Goal: Check status: Verify the current state of an ongoing process or item

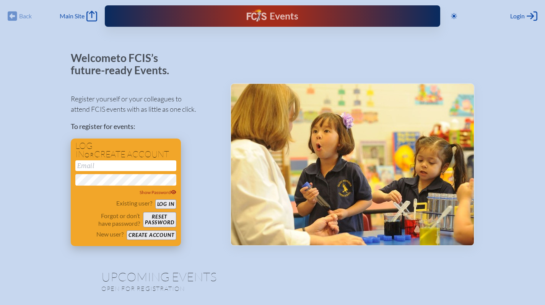
type input "[EMAIL_ADDRESS][DOMAIN_NAME]"
click at [166, 204] on button "Log in" at bounding box center [165, 204] width 21 height 10
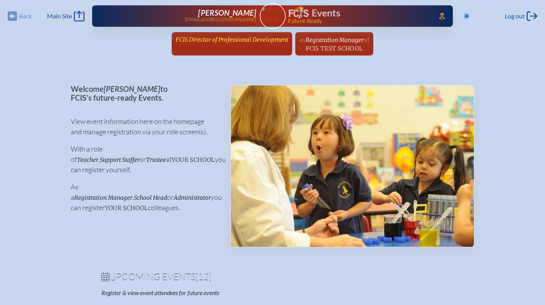
click at [247, 37] on span "FCIS Director of Professional Development" at bounding box center [231, 39] width 113 height 7
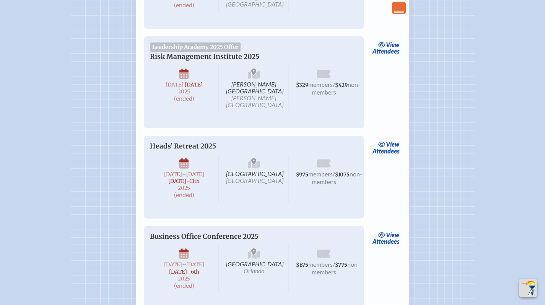
scroll to position [2498, 0]
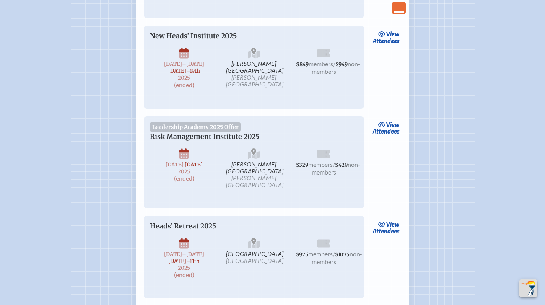
click at [397, 6] on icon "Close Console" at bounding box center [398, 8] width 11 height 11
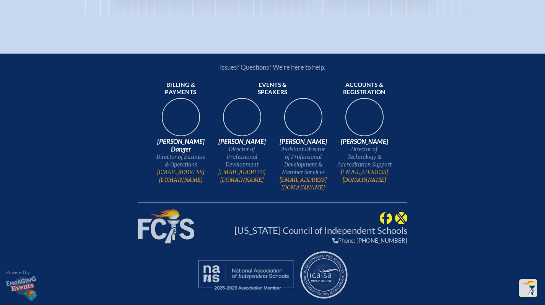
scroll to position [1371, 0]
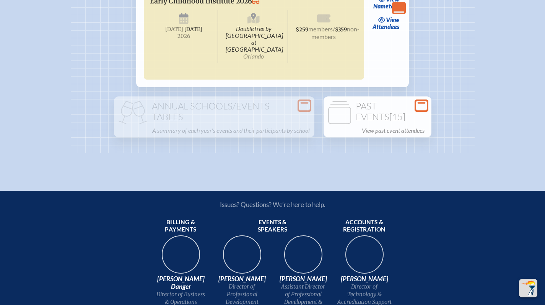
click at [419, 110] on icon at bounding box center [421, 106] width 11 height 10
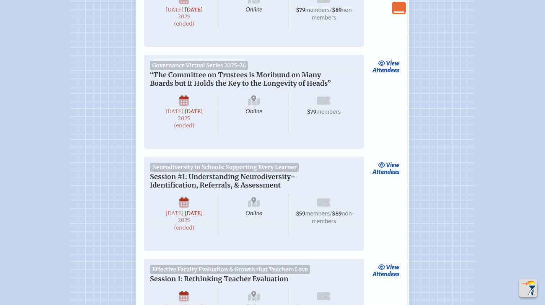
scroll to position [1617, 0]
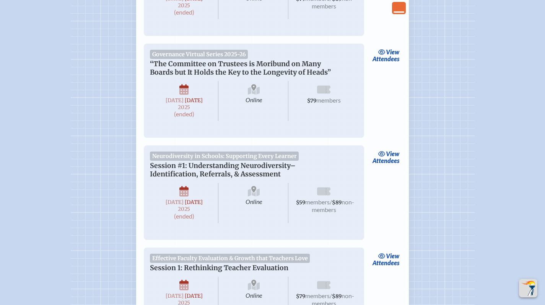
click at [384, 107] on div "view Attendees" at bounding box center [385, 91] width 31 height 94
click at [384, 64] on link "view Attendees" at bounding box center [385, 56] width 31 height 18
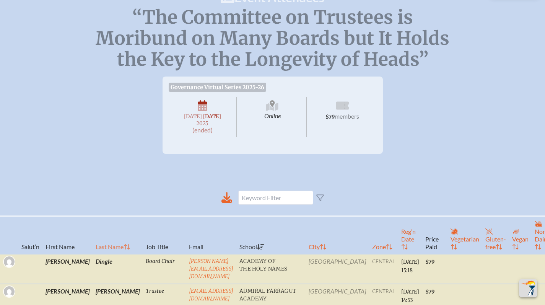
scroll to position [229, 0]
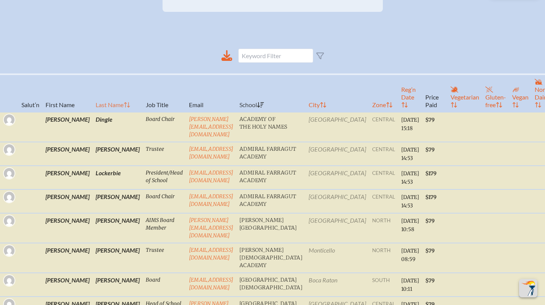
click at [93, 105] on th "Last Name" at bounding box center [118, 93] width 50 height 38
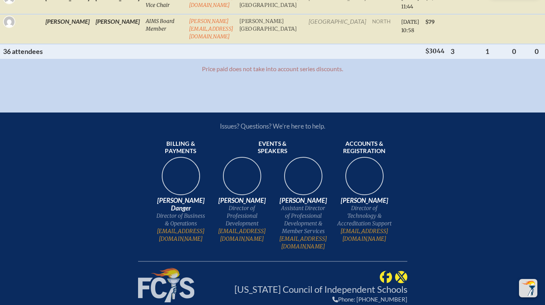
scroll to position [1377, 0]
